Goal: Browse casually

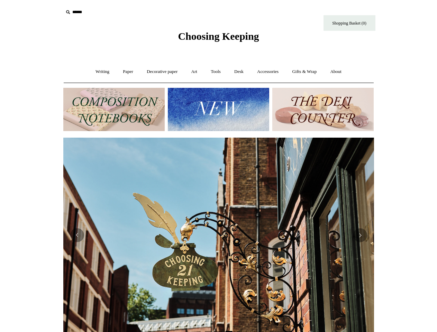
scroll to position [0, 621]
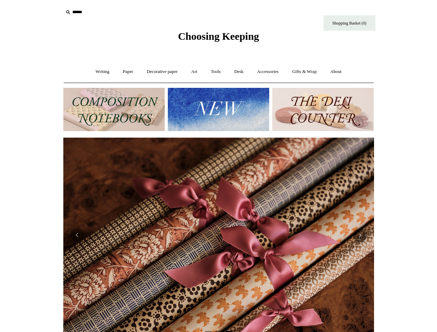
click at [106, 12] on input "text" at bounding box center [105, 12] width 85 height 13
click at [218, 109] on img at bounding box center [218, 109] width 101 height 43
click at [0, 232] on html "Menu Choosing Keeping * Shipping Information Shopping Basket (0) * ⤺ + +" at bounding box center [218, 291] width 437 height 583
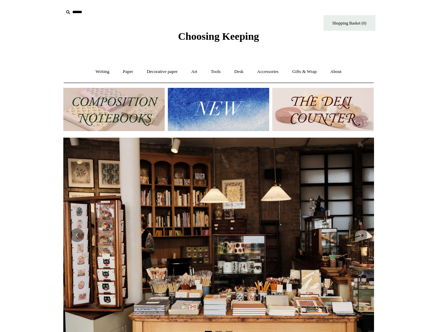
click at [0, 235] on html "Menu Choosing Keeping * Shipping Information Shopping Basket (0) * ⤺ + +" at bounding box center [218, 291] width 437 height 583
click at [31, 235] on html "Menu Choosing Keeping * Shipping Information Shopping Basket (0) * ⤺ + +" at bounding box center [218, 291] width 437 height 583
click at [219, 235] on img at bounding box center [218, 235] width 311 height 195
click at [77, 235] on button "Previous" at bounding box center [77, 235] width 14 height 14
click at [360, 235] on button "Next" at bounding box center [360, 235] width 14 height 14
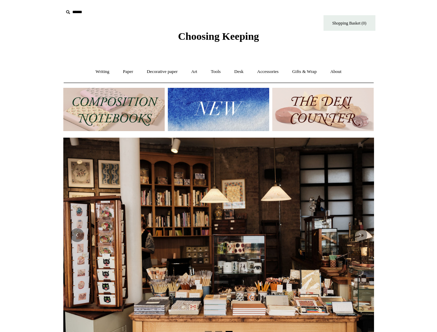
scroll to position [0, 627]
